Goal: Task Accomplishment & Management: Manage account settings

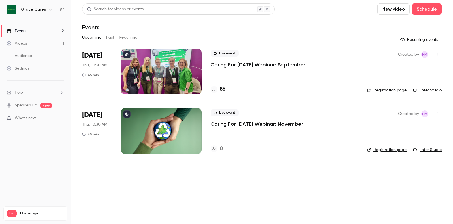
click at [252, 64] on p "Caring For [DATE] Webinar: September" at bounding box center [258, 64] width 95 height 7
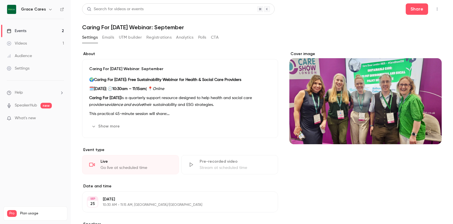
click at [109, 42] on div "Settings Emails UTM builder Registrations Analytics Polls CTA" at bounding box center [150, 38] width 137 height 11
click at [107, 37] on button "Emails" at bounding box center [108, 37] width 12 height 9
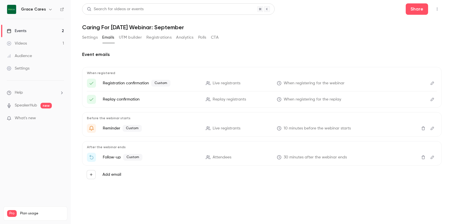
click at [434, 127] on icon "Edit" at bounding box center [432, 128] width 5 height 4
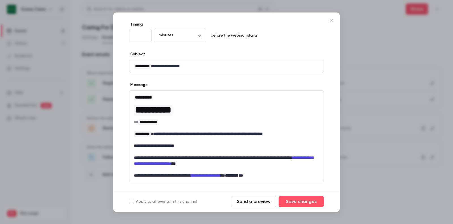
scroll to position [67, 0]
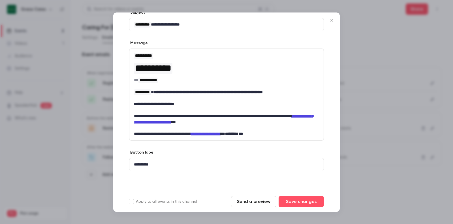
click at [333, 22] on icon "Close" at bounding box center [332, 20] width 7 height 5
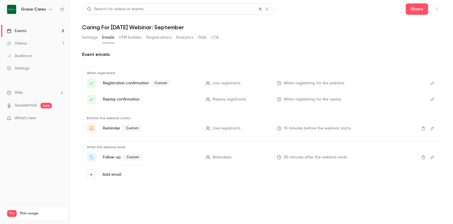
click at [432, 155] on icon "Edit" at bounding box center [432, 157] width 5 height 4
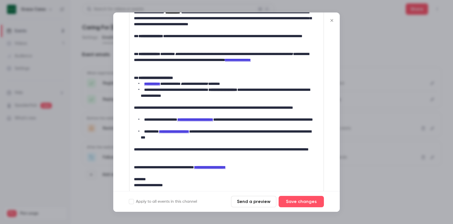
scroll to position [191, 0]
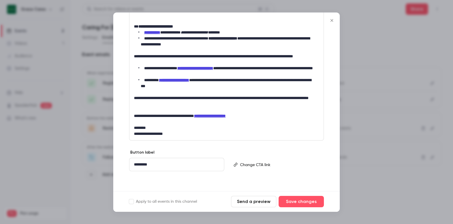
click at [333, 21] on icon "Close" at bounding box center [332, 20] width 3 height 3
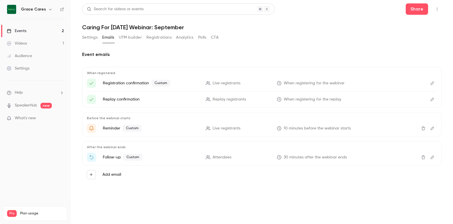
click at [50, 27] on link "Events 2" at bounding box center [35, 31] width 71 height 12
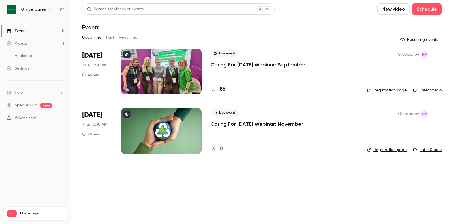
click at [427, 91] on link "Enter Studio" at bounding box center [428, 90] width 28 height 6
